Goal: Navigation & Orientation: Find specific page/section

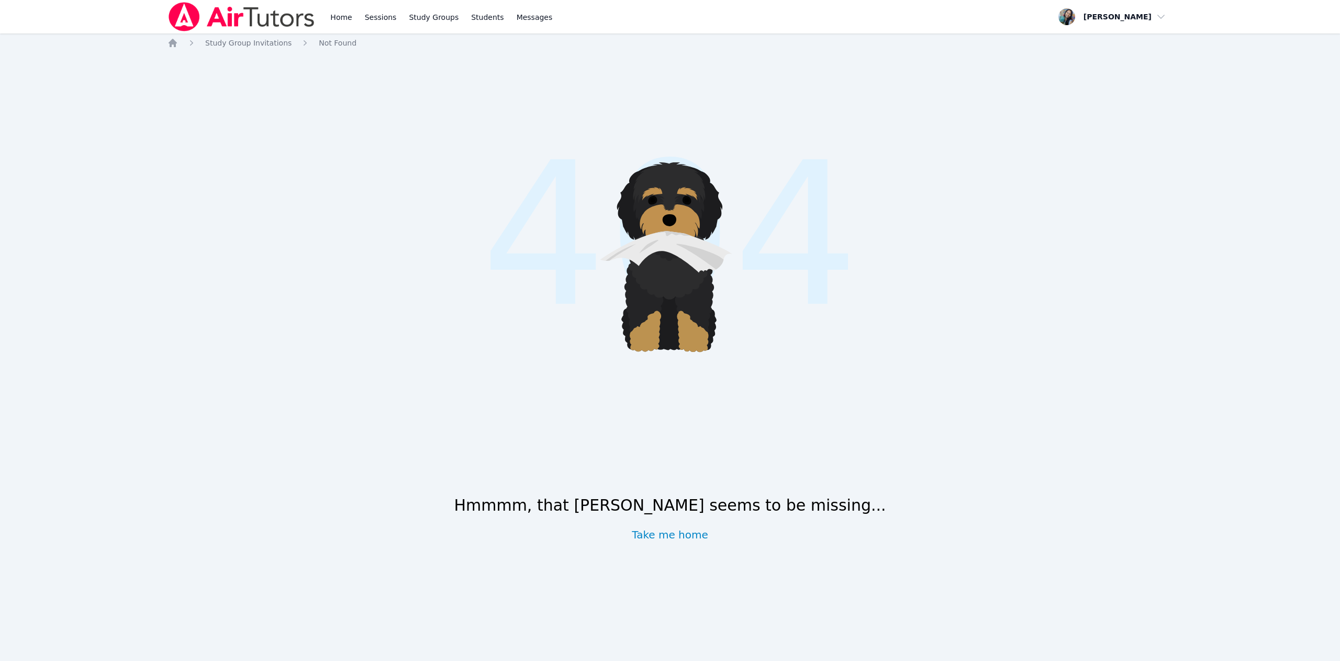
click at [666, 532] on link "Take me home" at bounding box center [670, 534] width 76 height 15
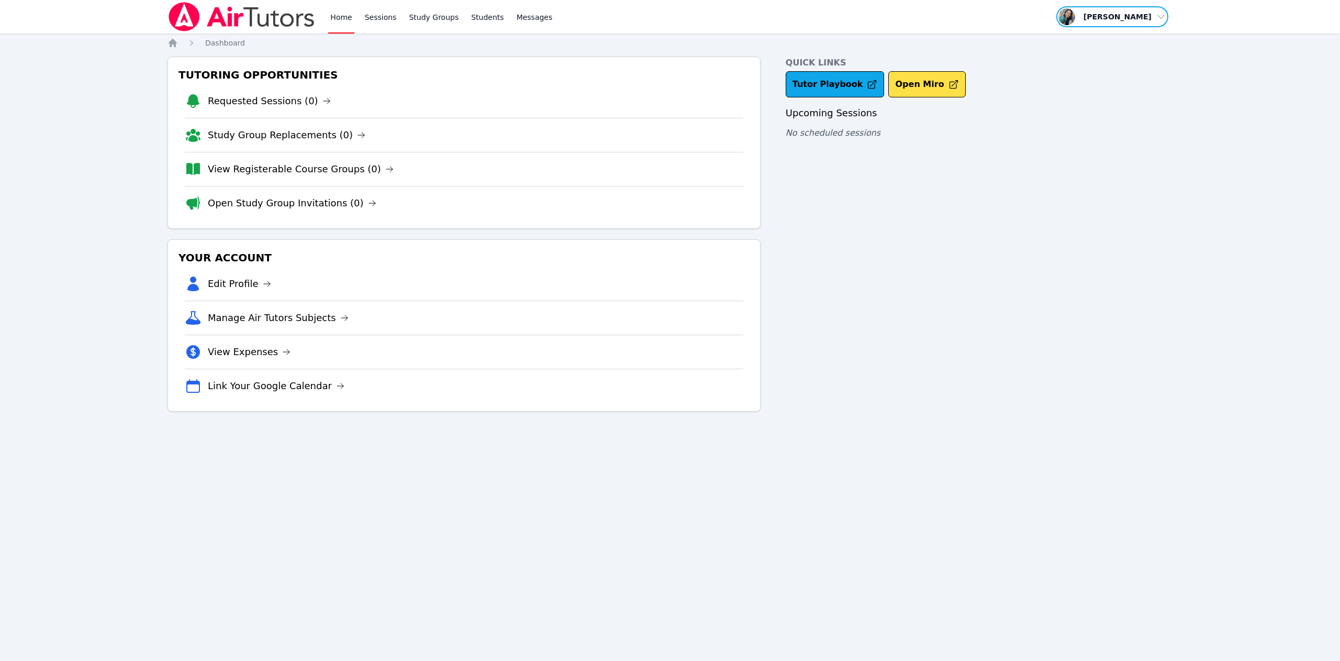
click at [1137, 15] on span "button" at bounding box center [1112, 16] width 114 height 23
click at [366, 14] on link "Sessions" at bounding box center [381, 16] width 36 height 33
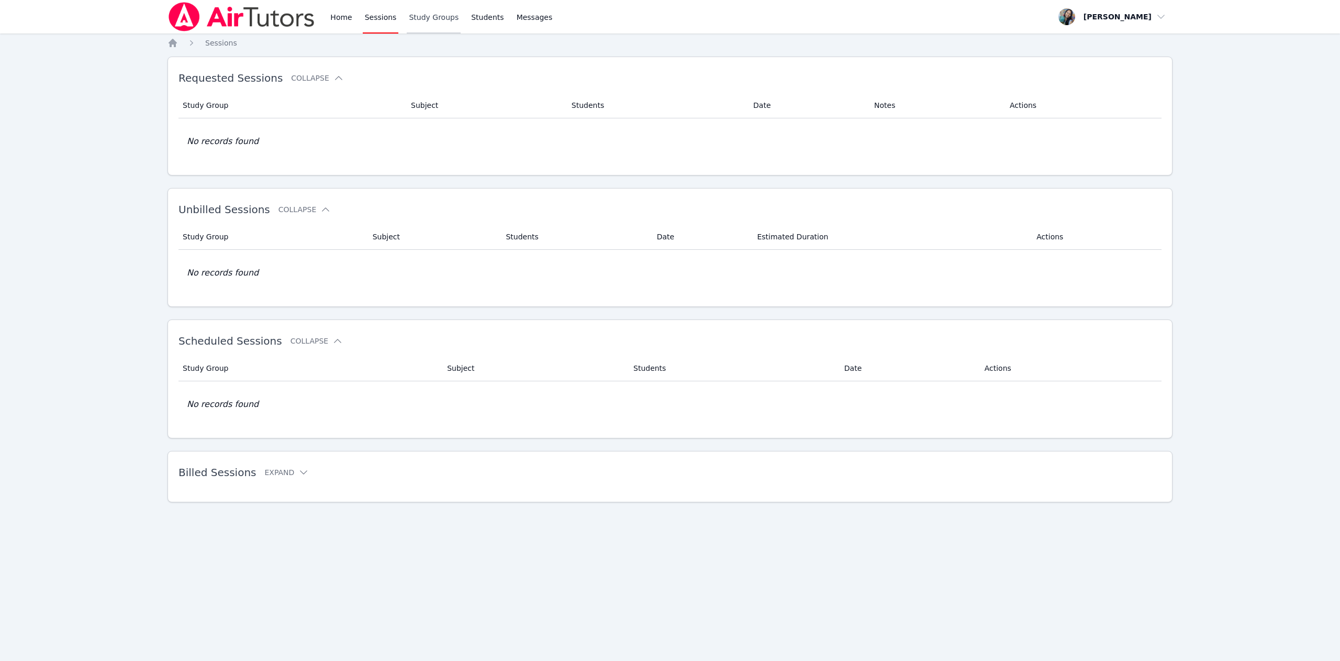
click at [416, 14] on link "Study Groups" at bounding box center [434, 16] width 54 height 33
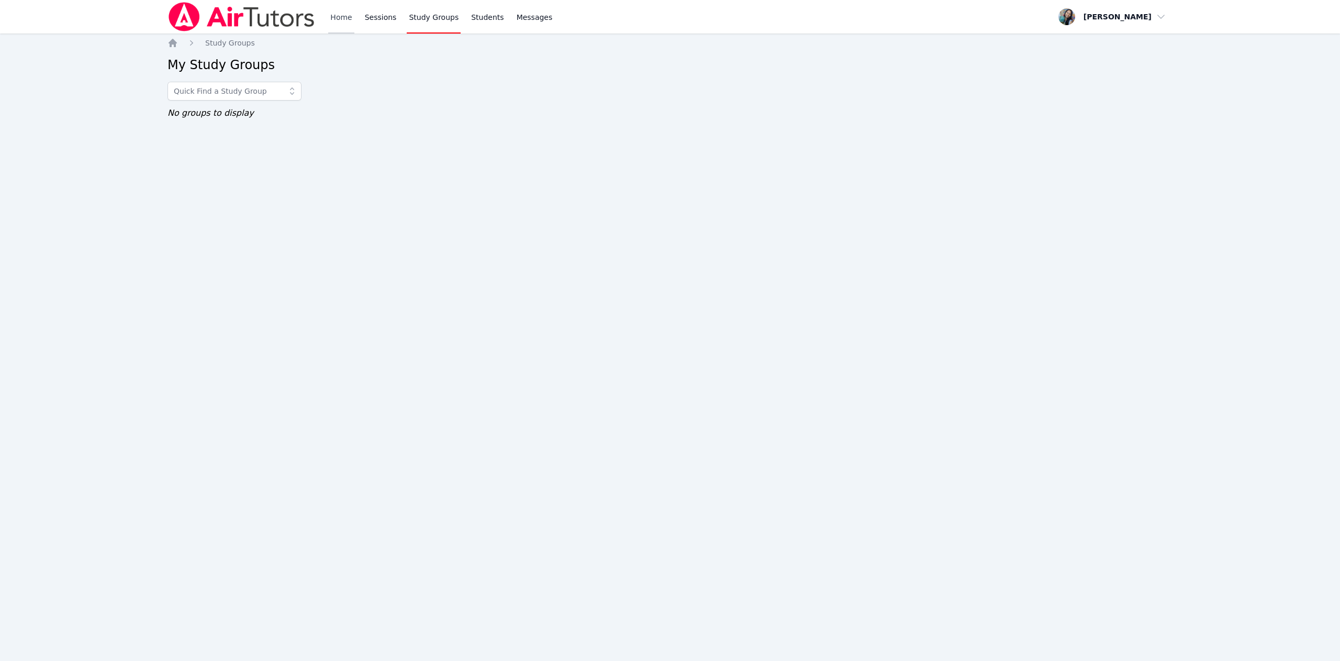
click at [344, 16] on link "Home" at bounding box center [341, 16] width 26 height 33
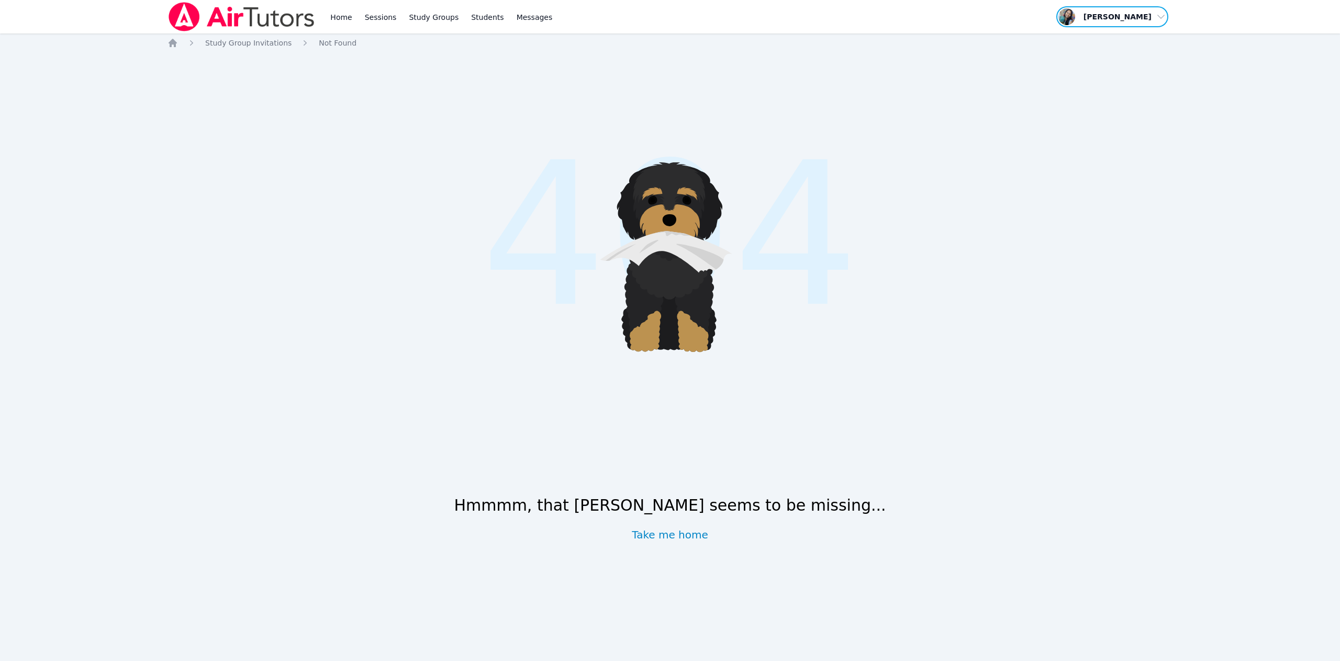
click at [1140, 14] on span "button" at bounding box center [1112, 16] width 114 height 23
click at [353, 10] on div "Home Sessions Study Groups Students Messages" at bounding box center [441, 16] width 226 height 33
click at [343, 18] on link "Home" at bounding box center [341, 16] width 26 height 33
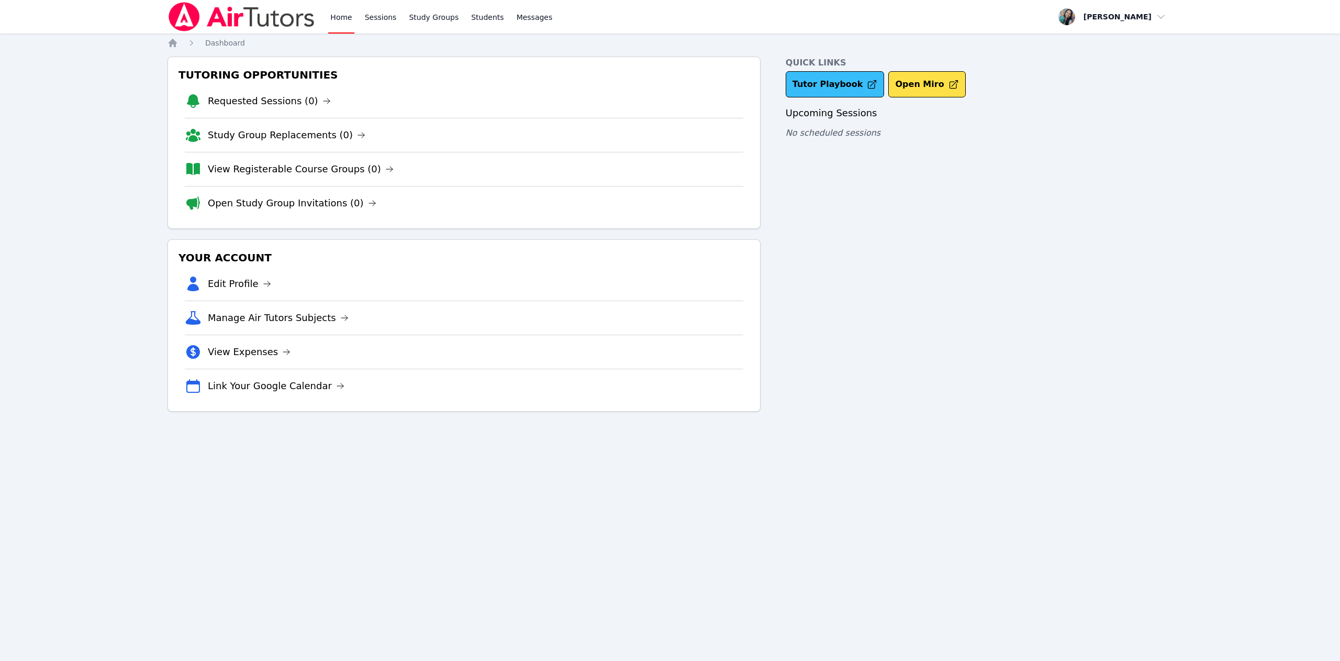
click at [846, 85] on link "Tutor Playbook" at bounding box center [835, 84] width 99 height 26
